Goal: Task Accomplishment & Management: Use online tool/utility

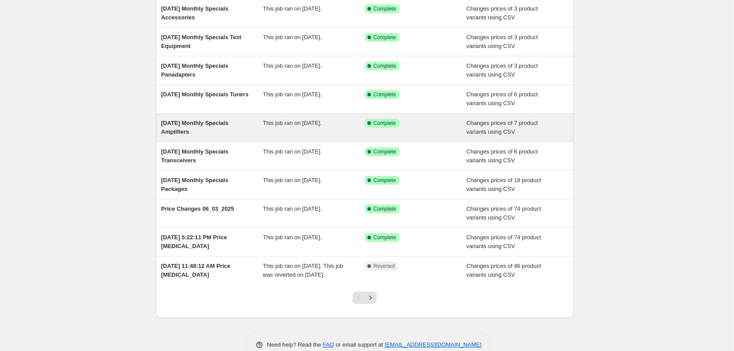
scroll to position [88, 0]
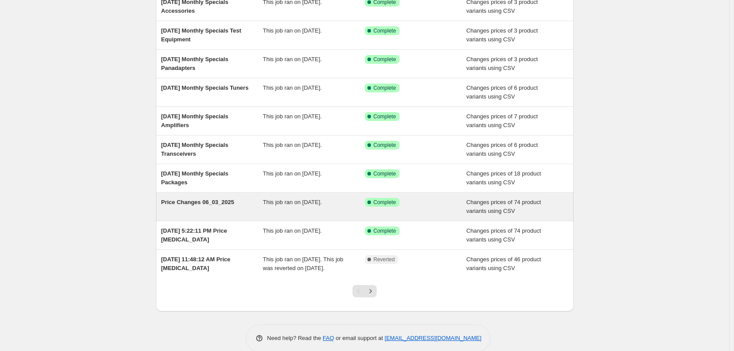
click at [230, 199] on span "Price Changes 06_03_2025" at bounding box center [197, 202] width 73 height 7
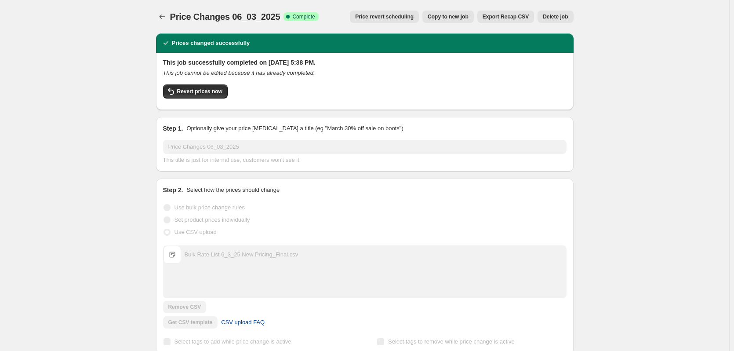
click at [239, 321] on span "CSV upload FAQ" at bounding box center [243, 322] width 44 height 9
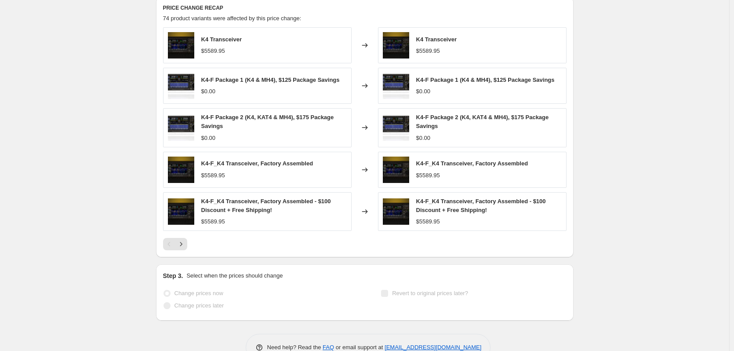
scroll to position [388, 0]
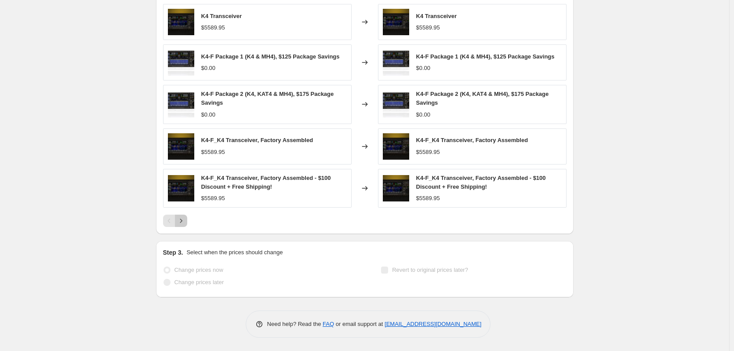
click at [182, 220] on icon "Next" at bounding box center [181, 220] width 9 height 9
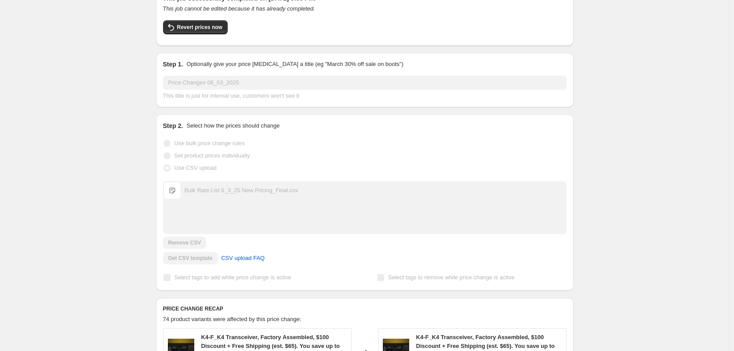
scroll to position [0, 0]
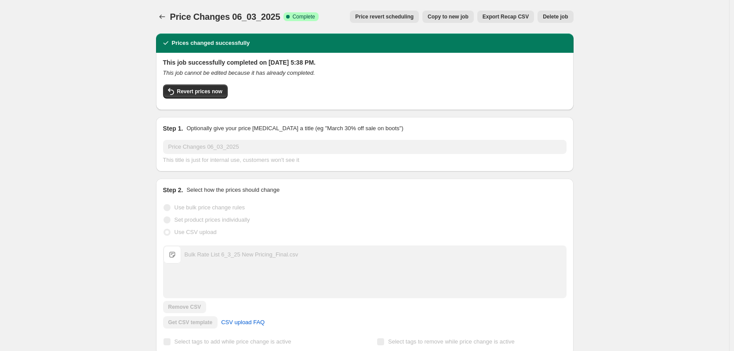
click at [502, 15] on span "Export Recap CSV" at bounding box center [506, 16] width 46 height 7
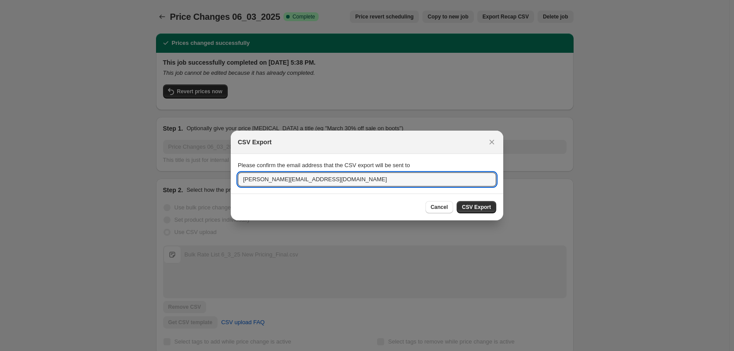
drag, startPoint x: 267, startPoint y: 179, endPoint x: 226, endPoint y: 171, distance: 41.1
type input "[PERSON_NAME][EMAIL_ADDRESS][DOMAIN_NAME]"
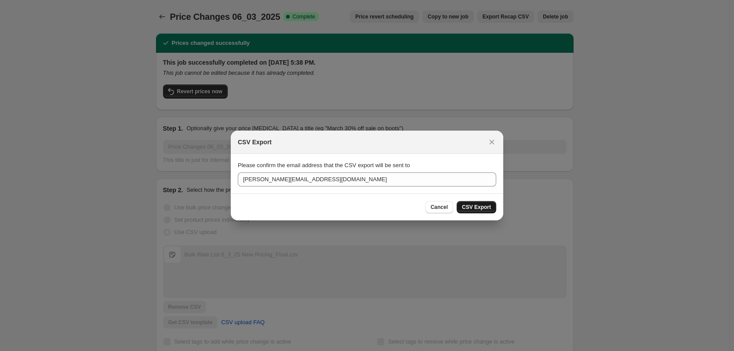
click at [477, 207] on span "CSV Export" at bounding box center [476, 207] width 29 height 7
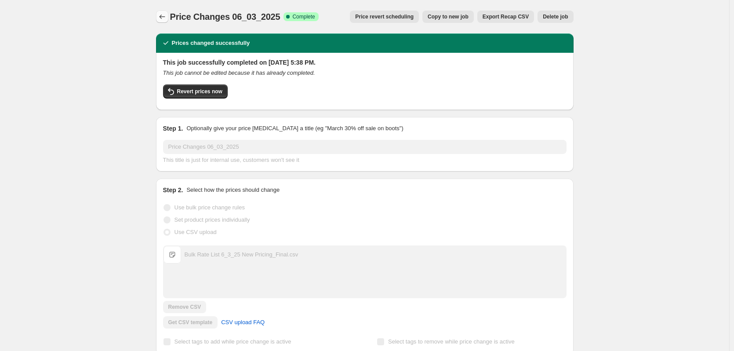
click at [164, 17] on icon "Price change jobs" at bounding box center [162, 16] width 9 height 9
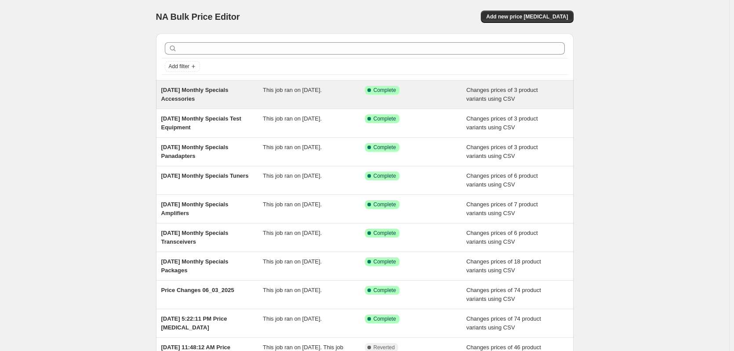
click at [195, 98] on div "[DATE] Monthly Specials Accessories" at bounding box center [212, 95] width 102 height 18
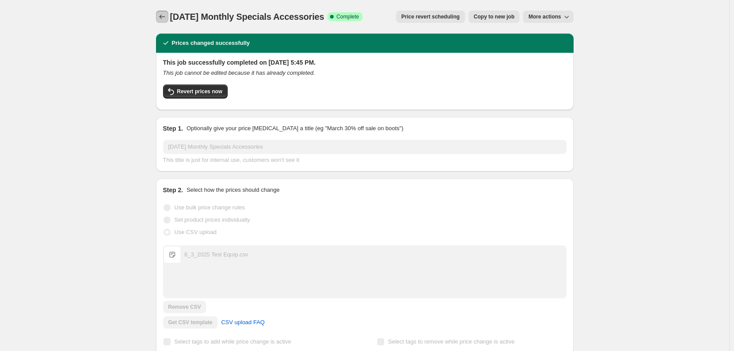
click at [159, 16] on button "Price change jobs" at bounding box center [162, 17] width 12 height 12
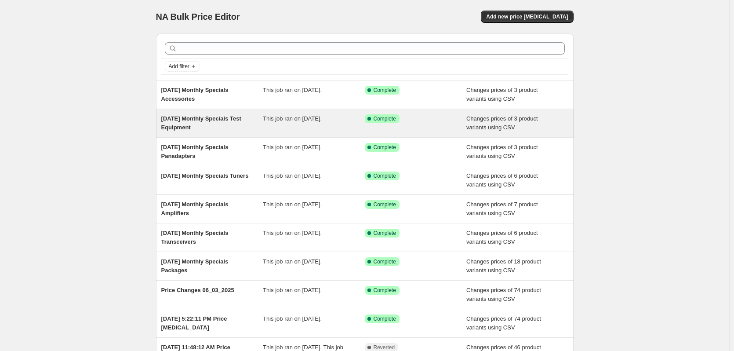
click at [215, 124] on div "[DATE] Monthly Specials Test Equipment" at bounding box center [212, 123] width 102 height 18
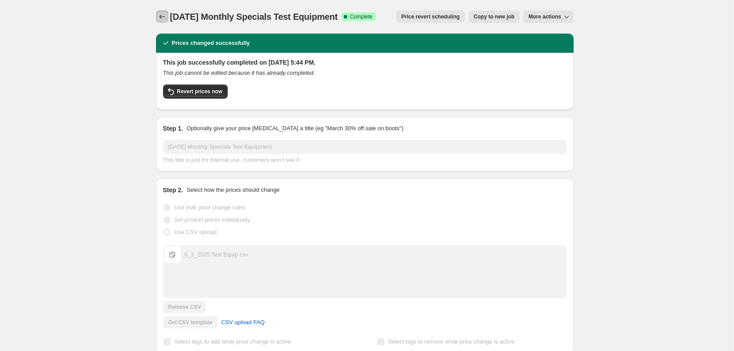
click at [164, 15] on icon "Price change jobs" at bounding box center [162, 16] width 9 height 9
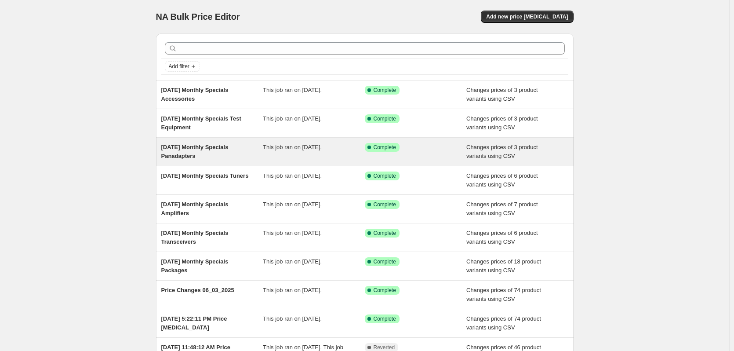
click at [188, 161] on div "[DATE] Monthly Specials Panadapters This job ran on [DATE]. Success Complete Co…" at bounding box center [365, 152] width 418 height 28
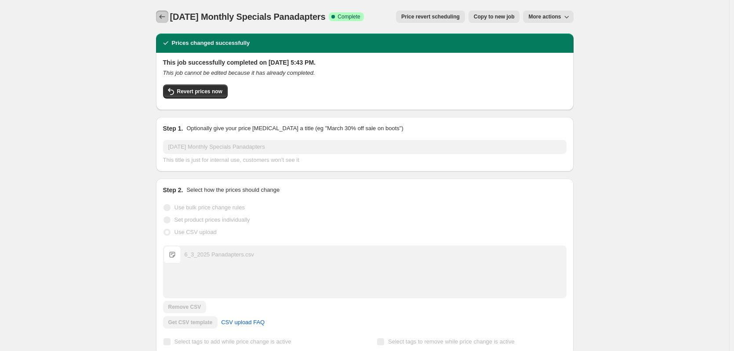
click at [163, 17] on icon "Price change jobs" at bounding box center [162, 16] width 9 height 9
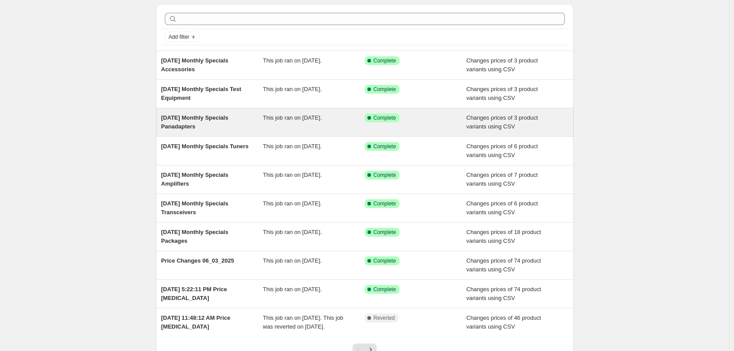
scroll to position [44, 0]
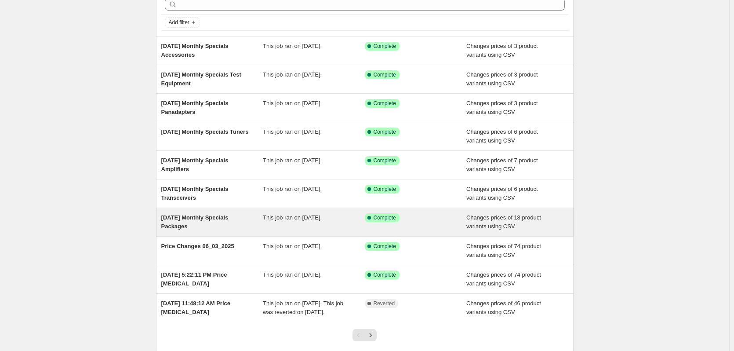
click at [217, 214] on span "[DATE] Monthly Specials Packages" at bounding box center [194, 221] width 67 height 15
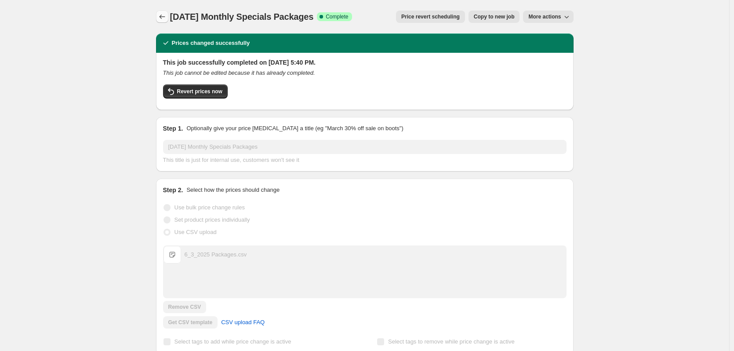
click at [162, 13] on icon "Price change jobs" at bounding box center [162, 16] width 9 height 9
